Goal: Task Accomplishment & Management: Manage account settings

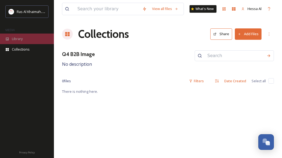
click at [25, 42] on div "Library" at bounding box center [27, 38] width 54 height 11
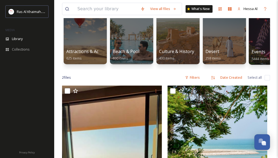
scroll to position [51, 0]
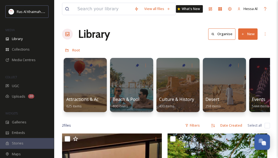
click at [248, 33] on button "New" at bounding box center [247, 33] width 19 height 11
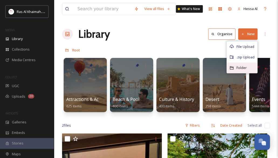
click at [247, 67] on span "Folder" at bounding box center [242, 67] width 10 height 5
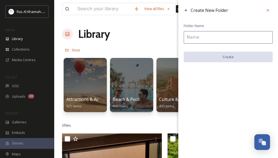
click at [211, 40] on input at bounding box center [228, 37] width 89 height 12
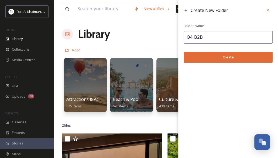
type input "Q4 B2B"
click at [225, 56] on button "Create" at bounding box center [228, 57] width 89 height 11
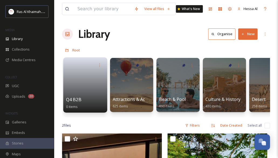
click at [87, 92] on link at bounding box center [85, 83] width 39 height 26
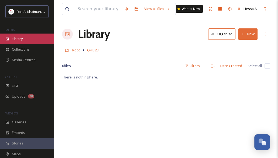
click at [23, 40] on span "Library" at bounding box center [17, 38] width 11 height 5
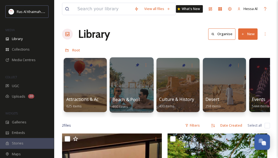
click at [131, 101] on span "Beach & Pool" at bounding box center [126, 99] width 27 height 6
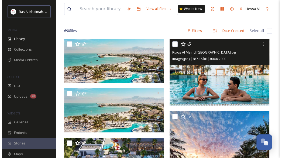
scroll to position [35, 0]
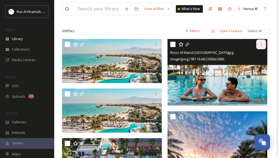
click at [264, 45] on div at bounding box center [262, 44] width 10 height 10
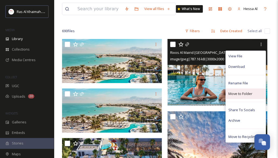
click at [255, 93] on div "Move to Folder" at bounding box center [246, 93] width 40 height 11
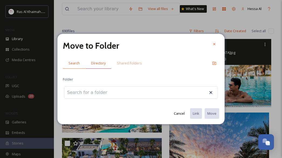
click at [99, 64] on span "Directory" at bounding box center [98, 62] width 15 height 5
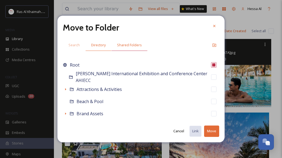
click at [133, 47] on span "Shared Folders" at bounding box center [129, 44] width 25 height 5
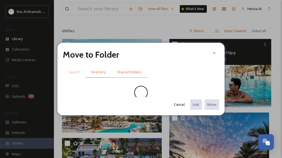
click at [98, 73] on span "Directory" at bounding box center [98, 71] width 15 height 5
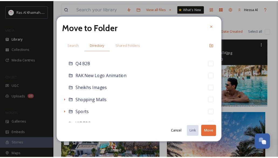
scroll to position [291, 0]
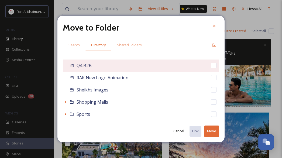
click at [92, 67] on div "Q4 B2B" at bounding box center [141, 65] width 157 height 12
checkbox input "false"
checkbox input "true"
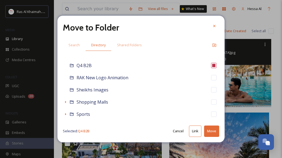
click at [212, 131] on button "Move" at bounding box center [211, 130] width 15 height 11
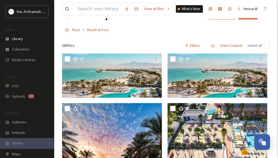
scroll to position [0, 0]
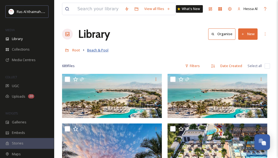
click at [94, 48] on span "Beach & Pool" at bounding box center [97, 50] width 21 height 5
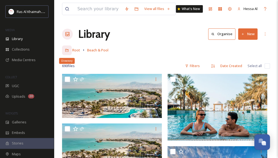
click at [68, 49] on icon at bounding box center [67, 50] width 4 height 4
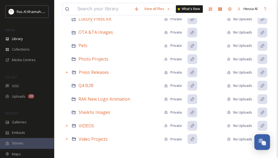
scroll to position [326, 0]
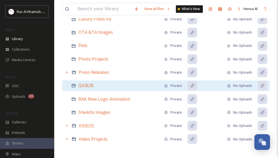
click at [113, 85] on div "Q4 B2B Private No Uploads" at bounding box center [166, 85] width 208 height 11
click at [86, 84] on span "Q4 B2B" at bounding box center [86, 85] width 15 height 6
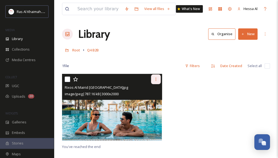
click at [155, 78] on icon at bounding box center [156, 79] width 4 height 4
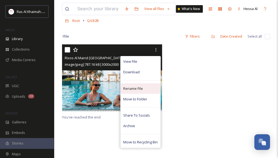
scroll to position [32, 0]
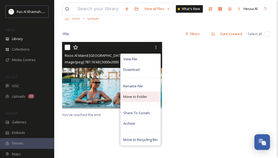
click at [150, 93] on div "Move to Folder" at bounding box center [141, 96] width 40 height 11
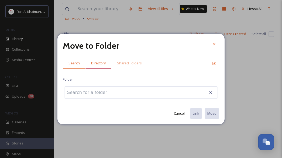
click at [101, 65] on span "Directory" at bounding box center [98, 62] width 15 height 5
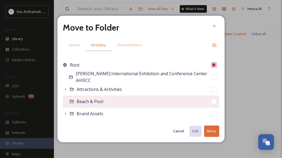
click at [103, 102] on div "Beach & Pool" at bounding box center [141, 101] width 157 height 12
checkbox input "false"
checkbox input "true"
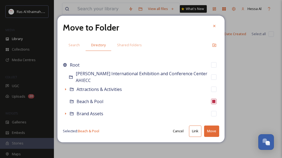
click at [211, 131] on button "Move" at bounding box center [211, 130] width 15 height 11
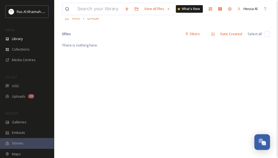
scroll to position [0, 0]
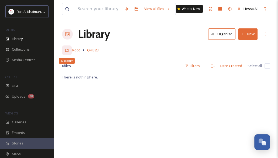
click at [67, 48] on icon at bounding box center [67, 50] width 4 height 4
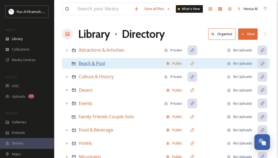
click at [96, 62] on span "Beach & Pool" at bounding box center [92, 63] width 27 height 6
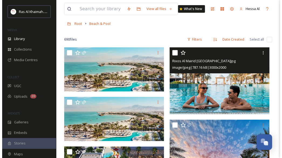
scroll to position [27, 0]
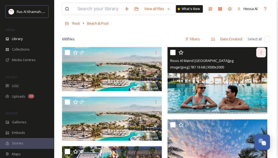
click at [263, 51] on icon at bounding box center [261, 52] width 4 height 4
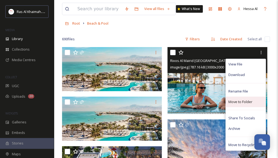
click at [244, 103] on span "Move to Folder" at bounding box center [241, 101] width 24 height 5
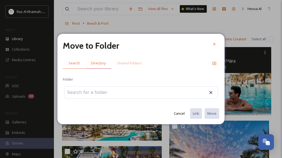
click at [100, 64] on span "Directory" at bounding box center [98, 62] width 15 height 5
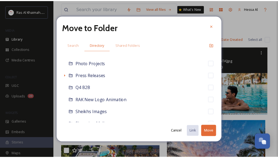
scroll to position [268, 0]
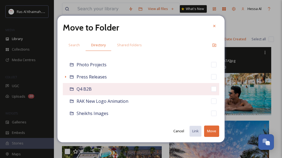
click at [94, 89] on div "Q4 B2B" at bounding box center [141, 89] width 157 height 12
checkbox input "false"
checkbox input "true"
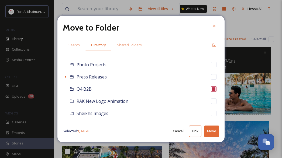
click at [197, 131] on button "Link" at bounding box center [195, 130] width 12 height 11
checkbox input "true"
checkbox input "false"
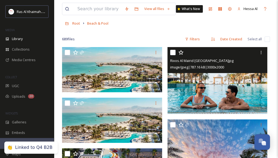
click at [21, 150] on div "👏 Linked to Q4 B2B" at bounding box center [30, 147] width 53 height 12
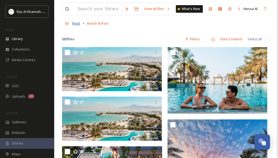
click at [76, 22] on span "Root" at bounding box center [76, 23] width 8 height 5
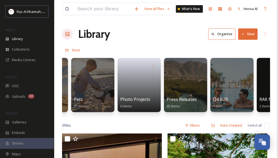
scroll to position [0, 1101]
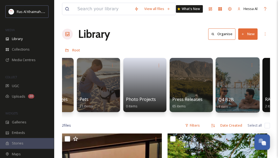
click at [239, 91] on div at bounding box center [238, 84] width 44 height 55
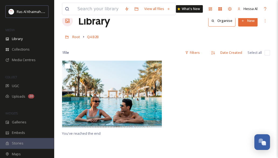
scroll to position [14, 0]
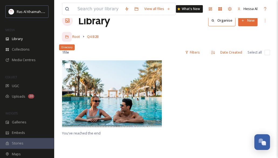
click at [66, 36] on icon at bounding box center [67, 37] width 4 height 4
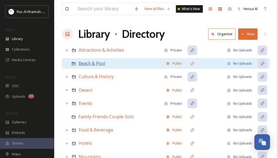
click at [96, 65] on span "Beach & Pool" at bounding box center [92, 63] width 27 height 6
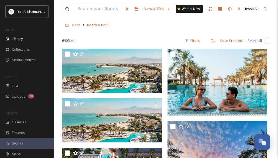
scroll to position [25, 0]
